Goal: Check status

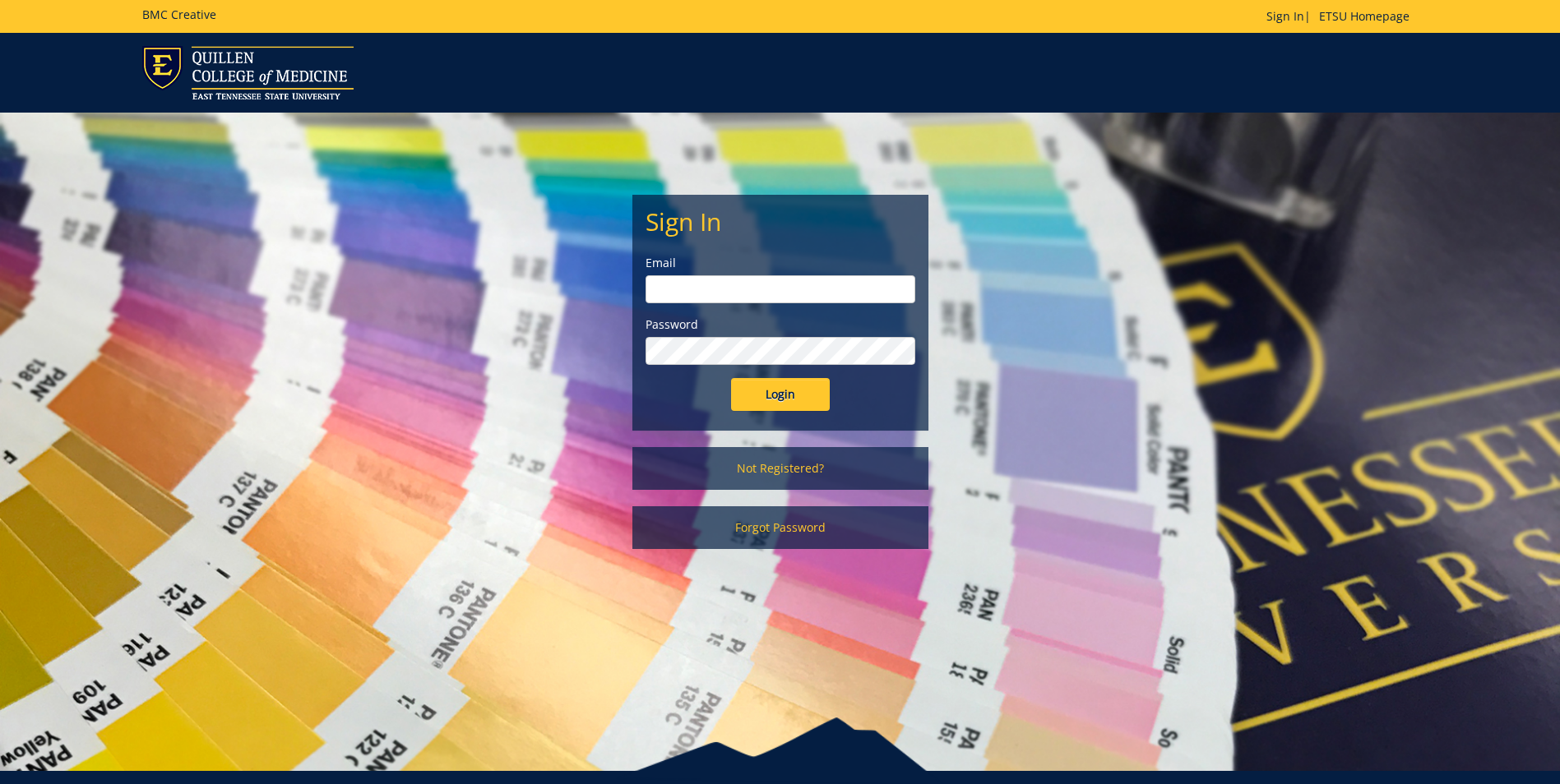
type input "[EMAIL_ADDRESS][DOMAIN_NAME]"
click at [765, 407] on input "Login" at bounding box center [780, 394] width 99 height 33
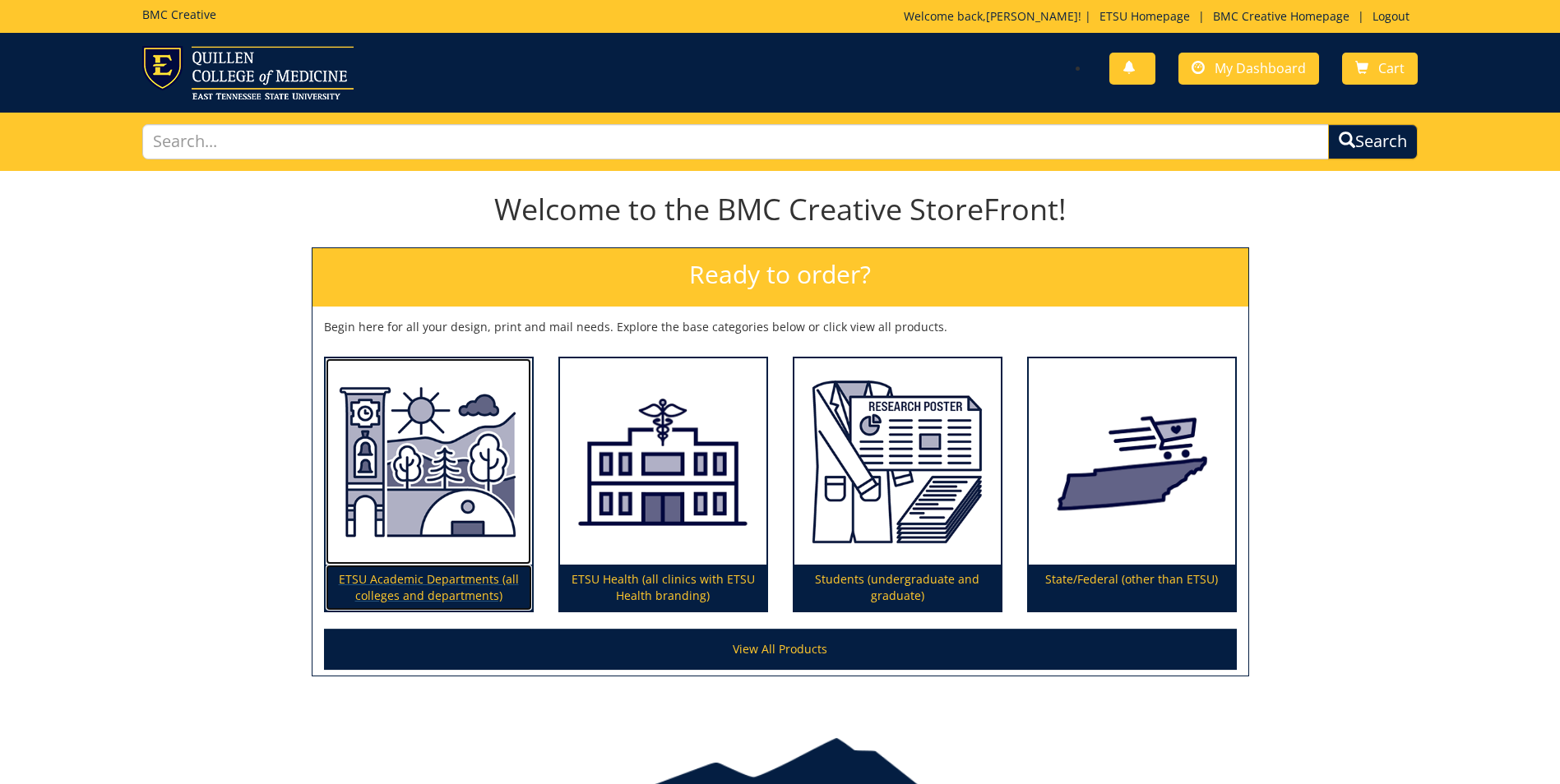
click at [457, 588] on p "ETSU Academic Departments (all colleges and departments)" at bounding box center [429, 588] width 206 height 46
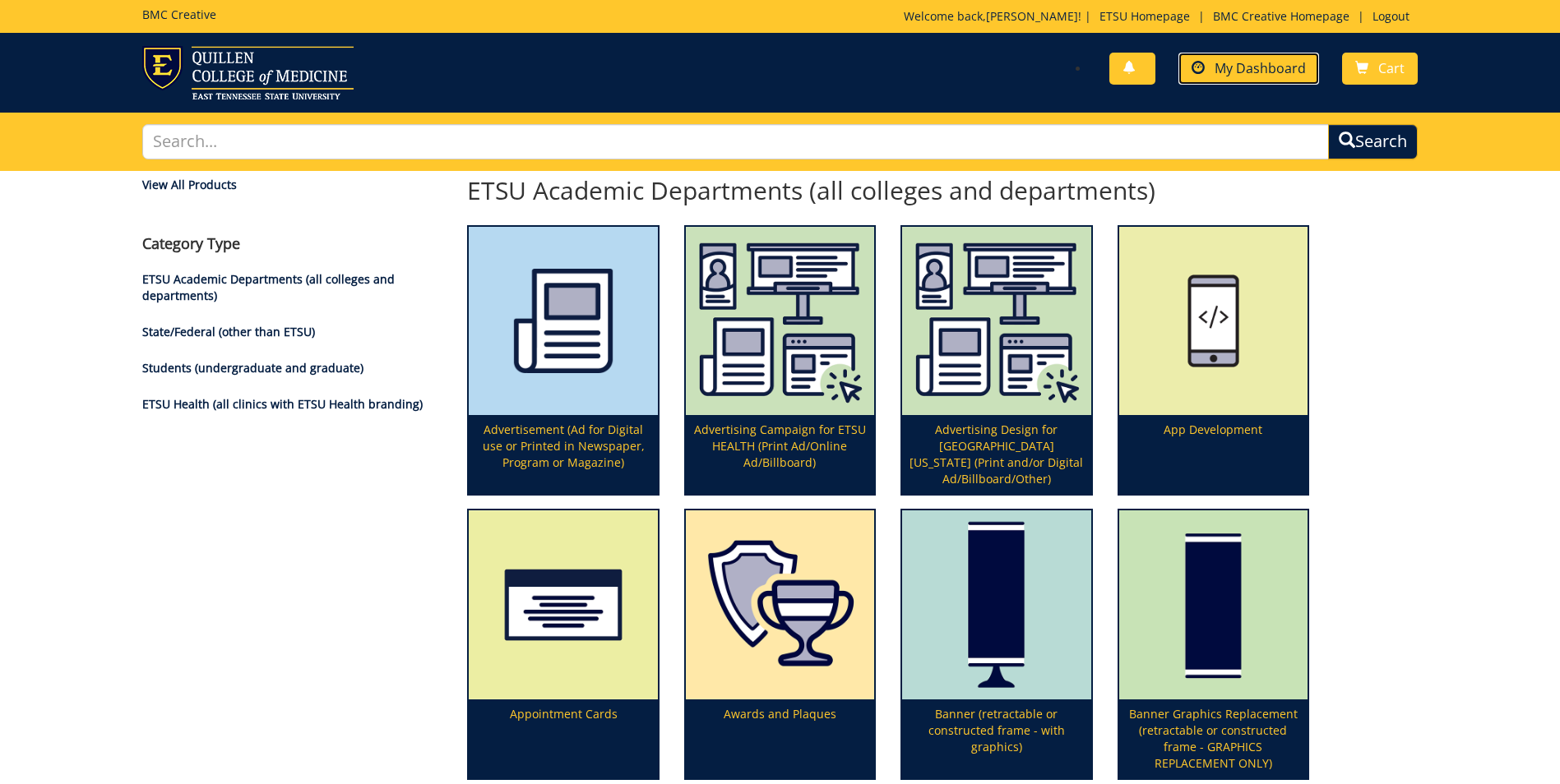
click at [1289, 69] on span "My Dashboard" at bounding box center [1259, 68] width 92 height 18
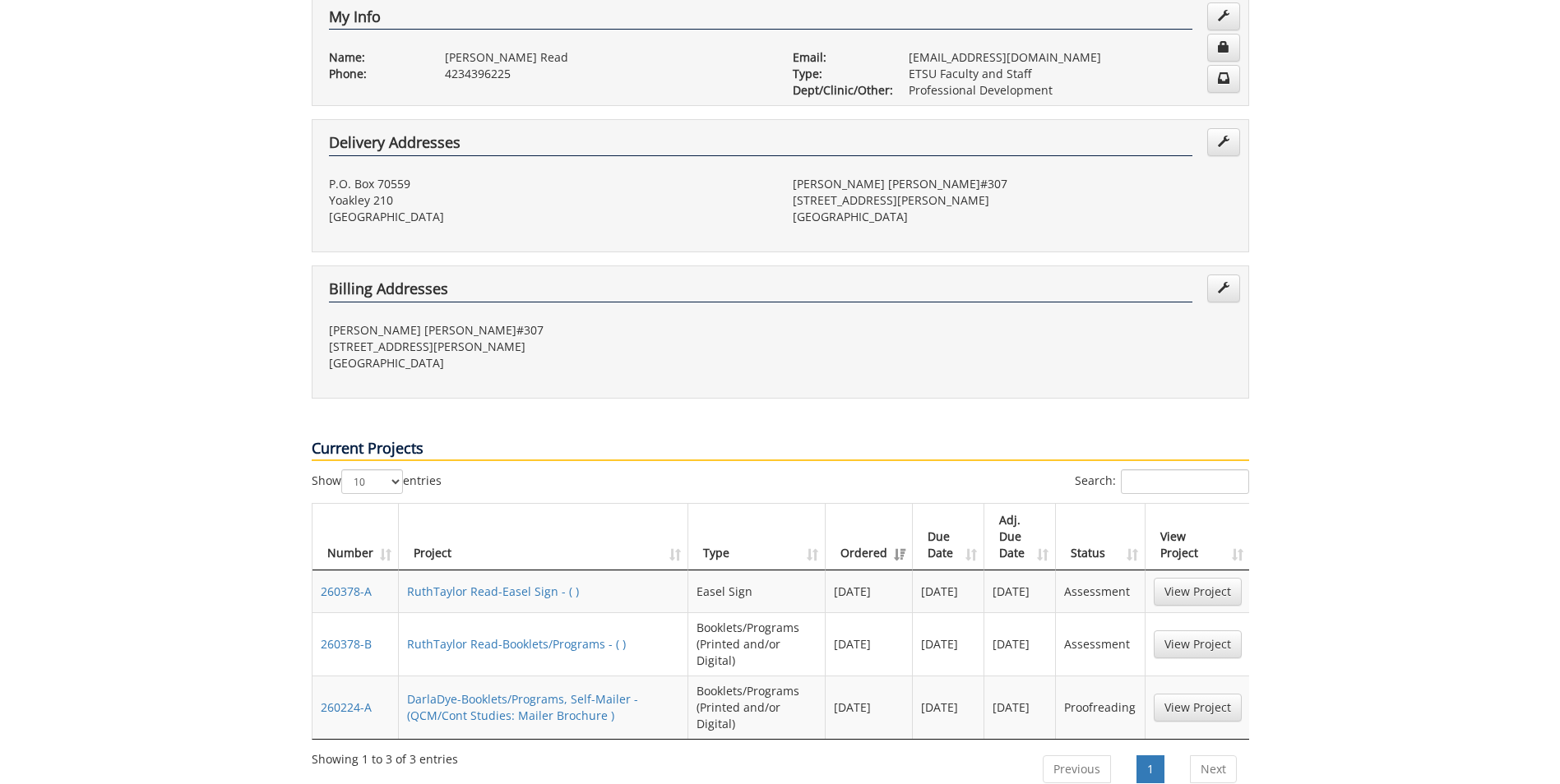
scroll to position [340, 0]
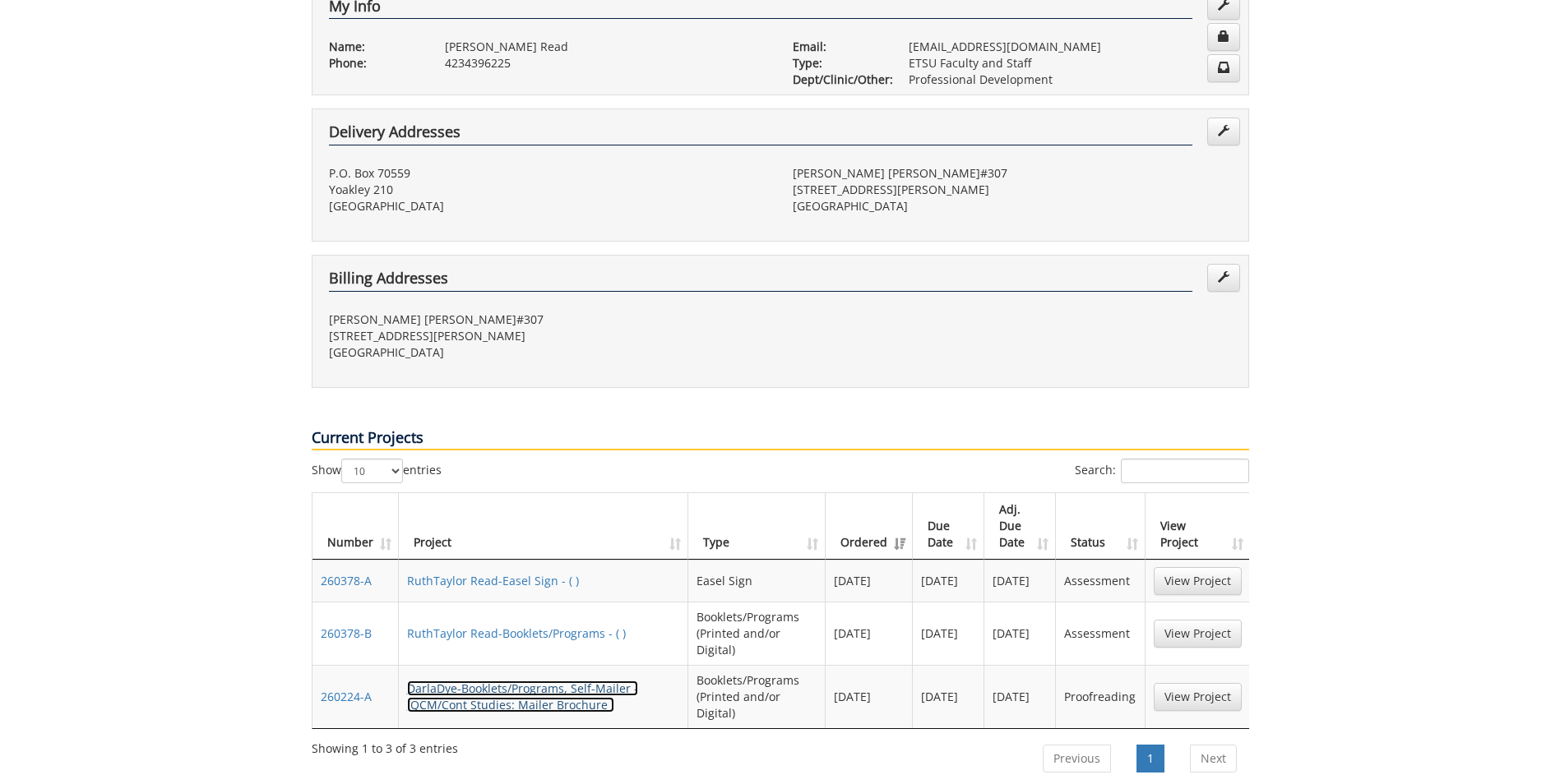
click at [565, 680] on link "DarlaDye-Booklets/Programs, Self-Mailer - (QCM/Cont Studies: Mailer Brochure )" at bounding box center [523, 696] width 231 height 32
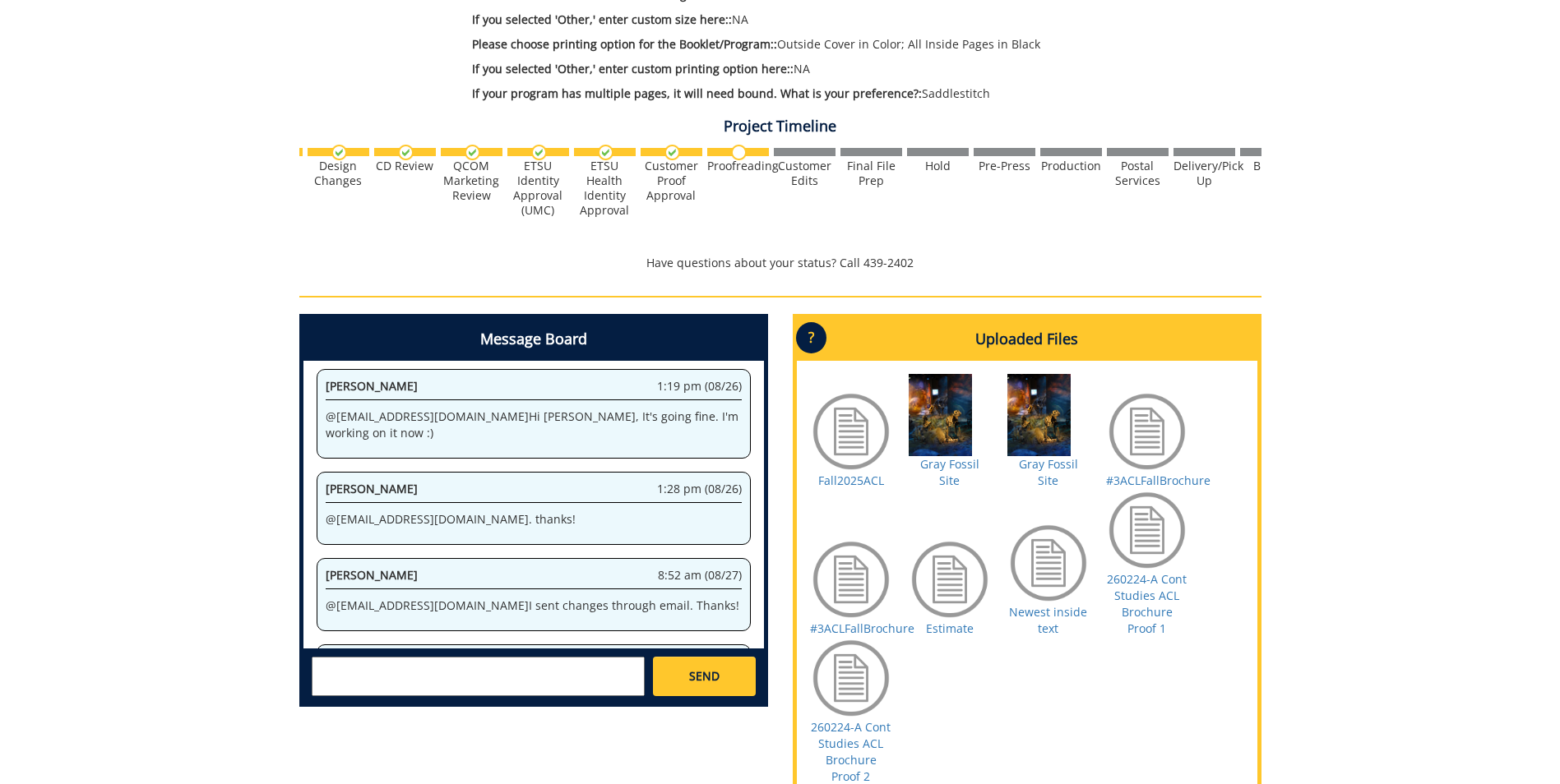
scroll to position [548, 0]
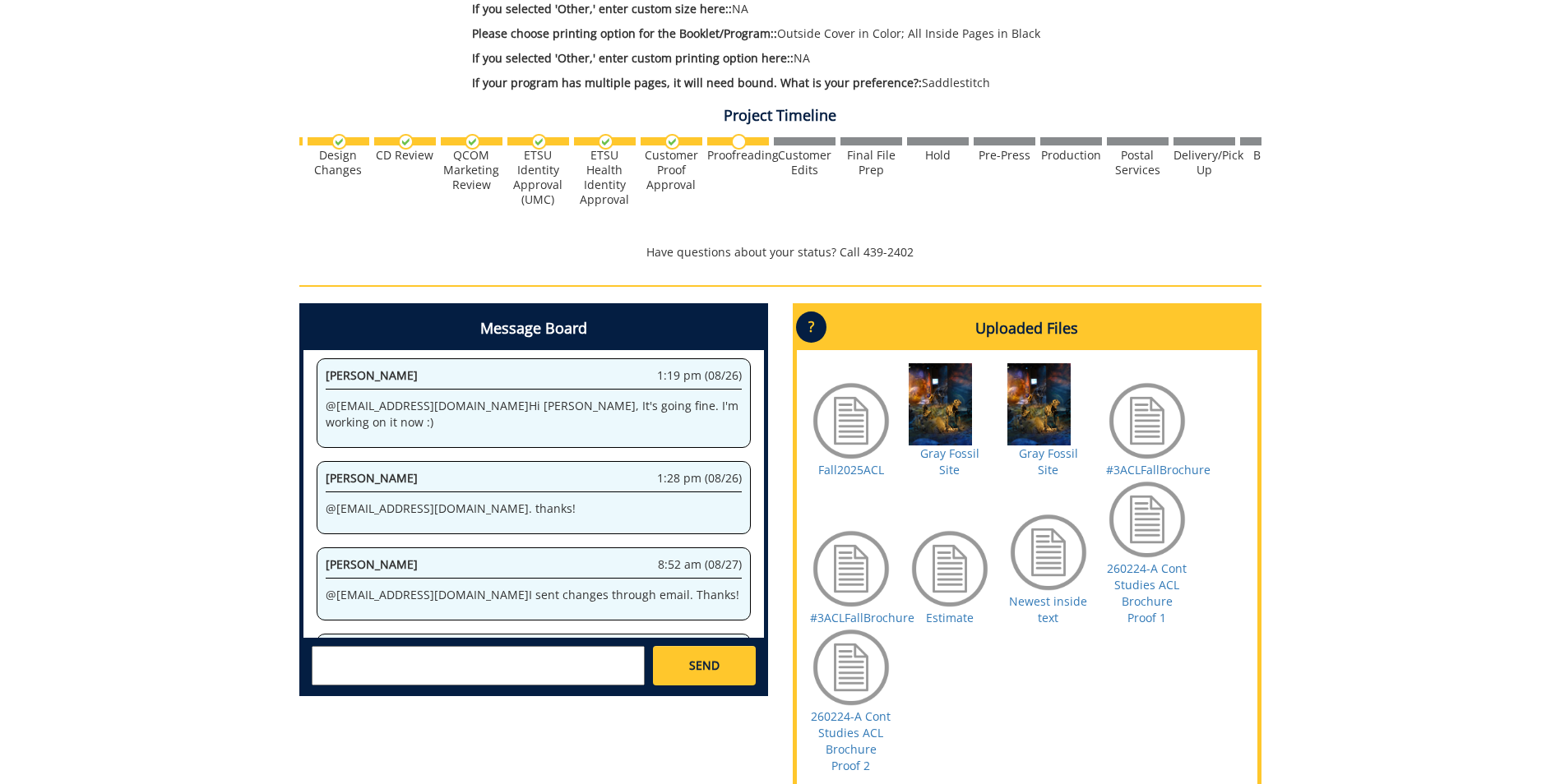
click at [853, 411] on div at bounding box center [851, 420] width 82 height 82
click at [855, 434] on div at bounding box center [851, 420] width 82 height 82
click at [848, 462] on link "Fall2025ACL" at bounding box center [851, 470] width 66 height 16
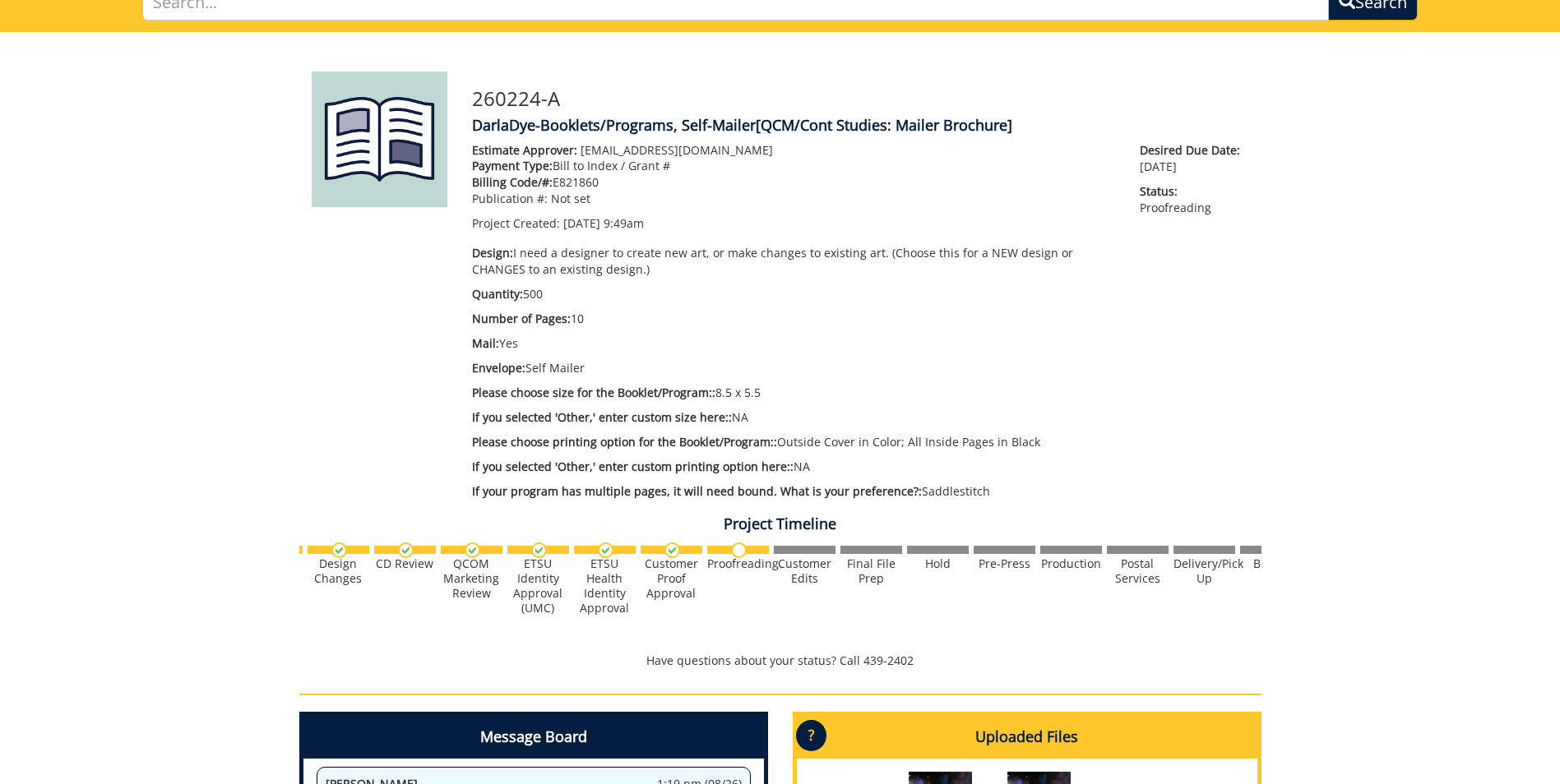
scroll to position [114, 0]
